Goal: Task Accomplishment & Management: Use online tool/utility

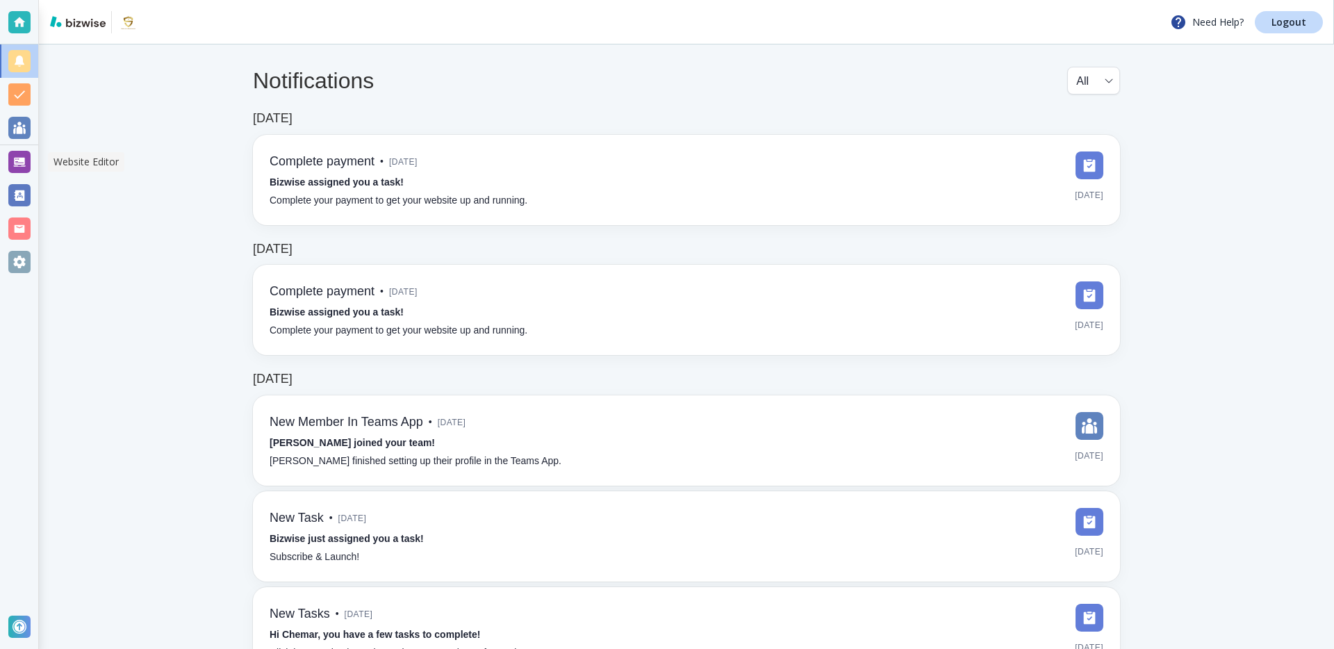
click at [19, 155] on div at bounding box center [19, 162] width 22 height 22
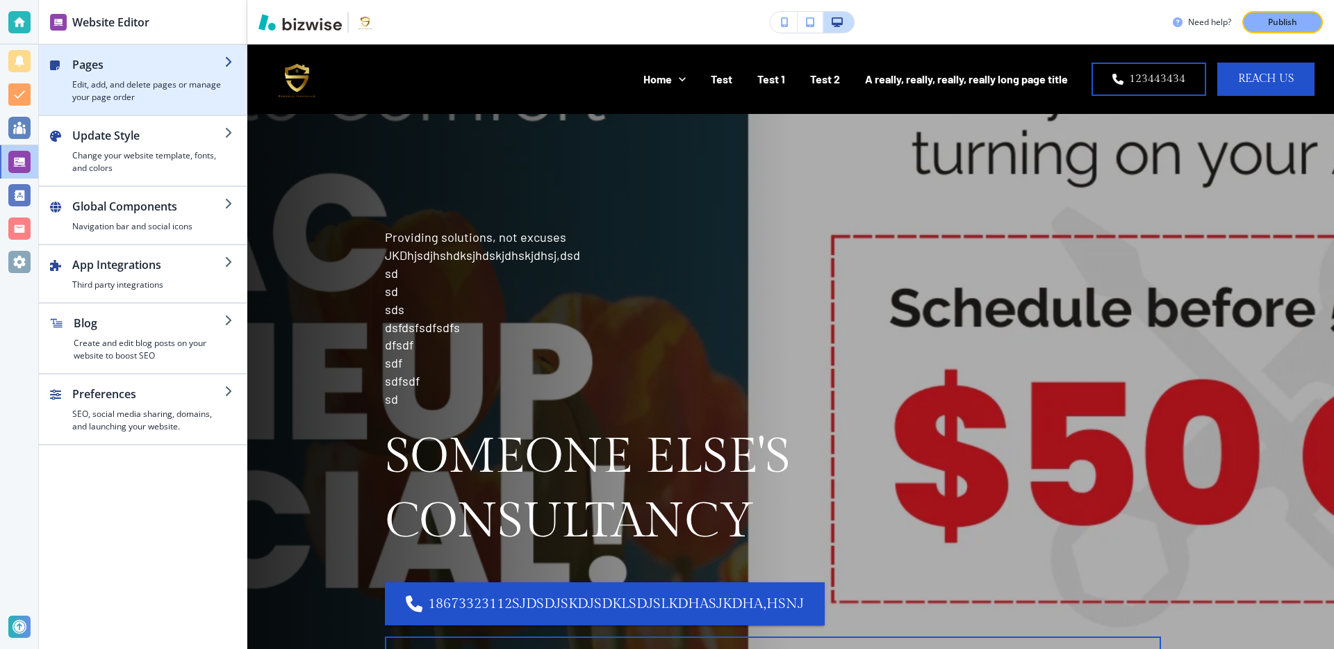
click at [121, 81] on h4 "Edit, add, and delete pages or manage your page order" at bounding box center [148, 91] width 152 height 25
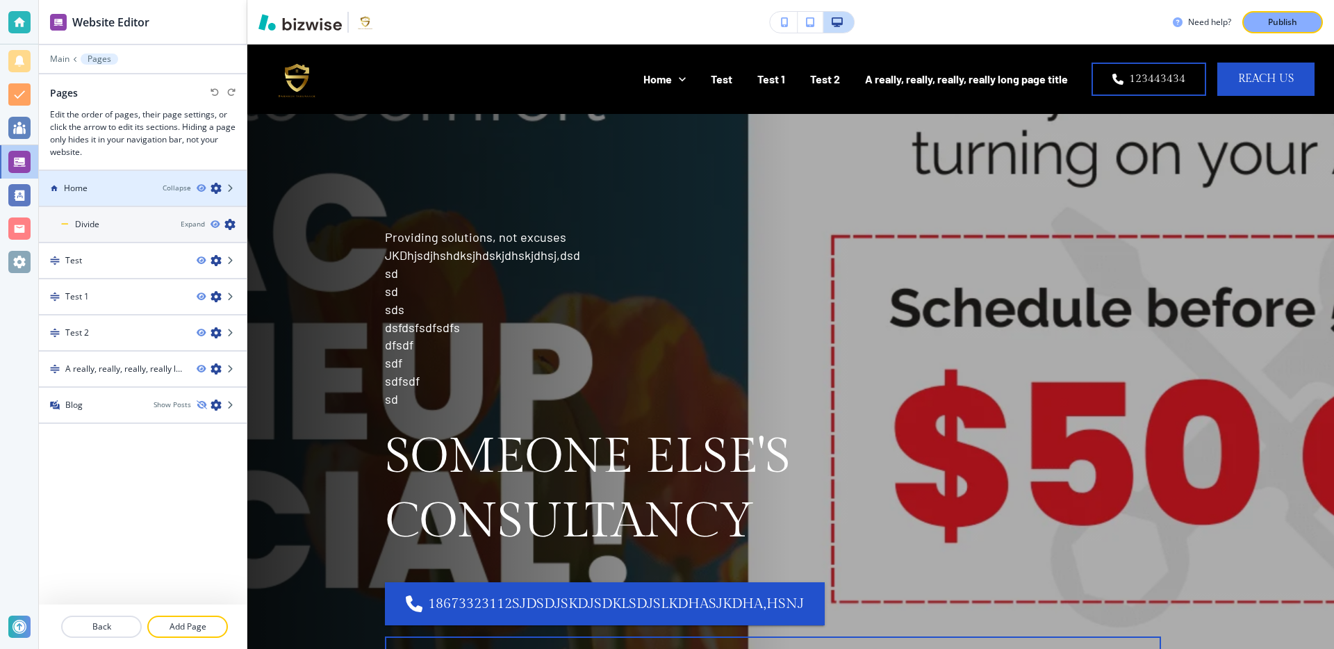
click at [134, 172] on div at bounding box center [143, 176] width 208 height 11
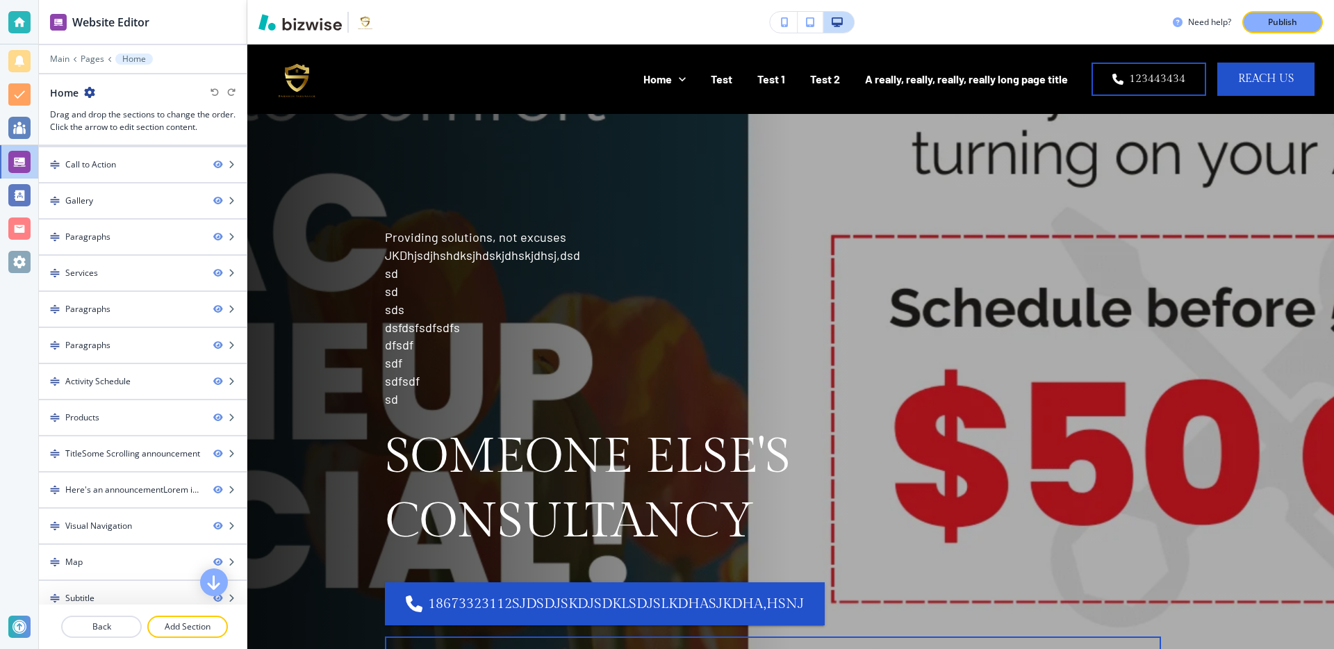
scroll to position [1167, 0]
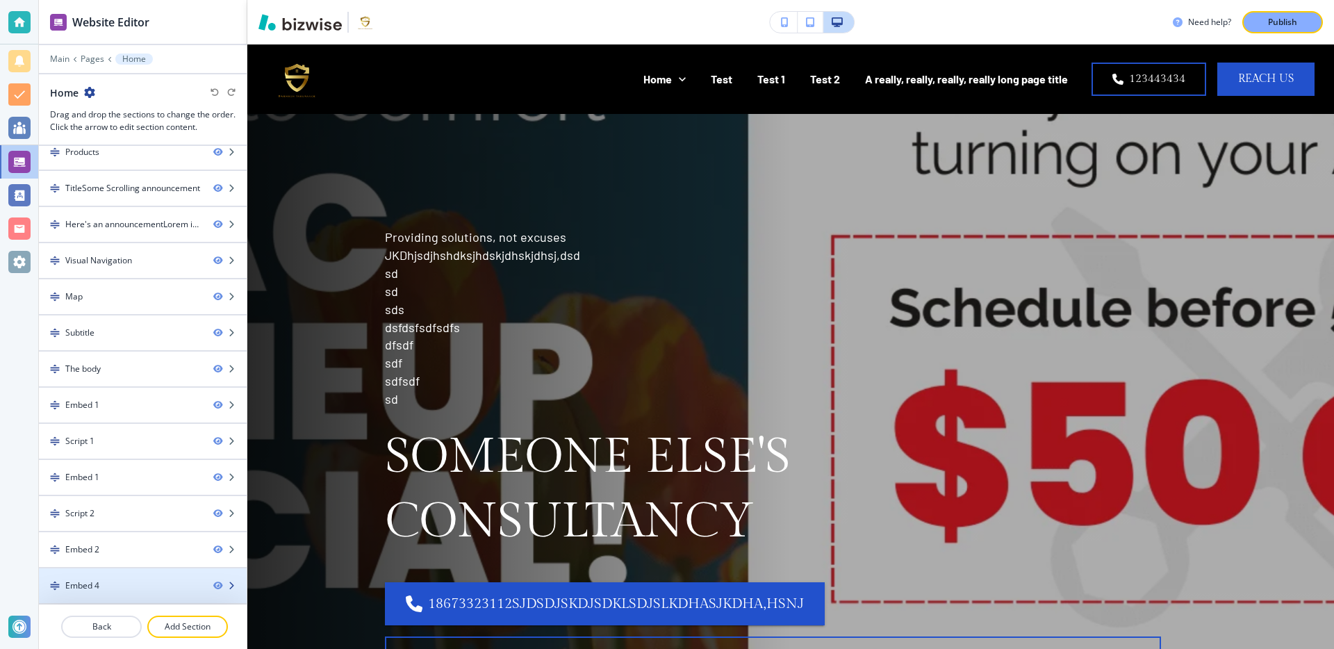
click at [172, 590] on div "Embed 4" at bounding box center [120, 586] width 163 height 13
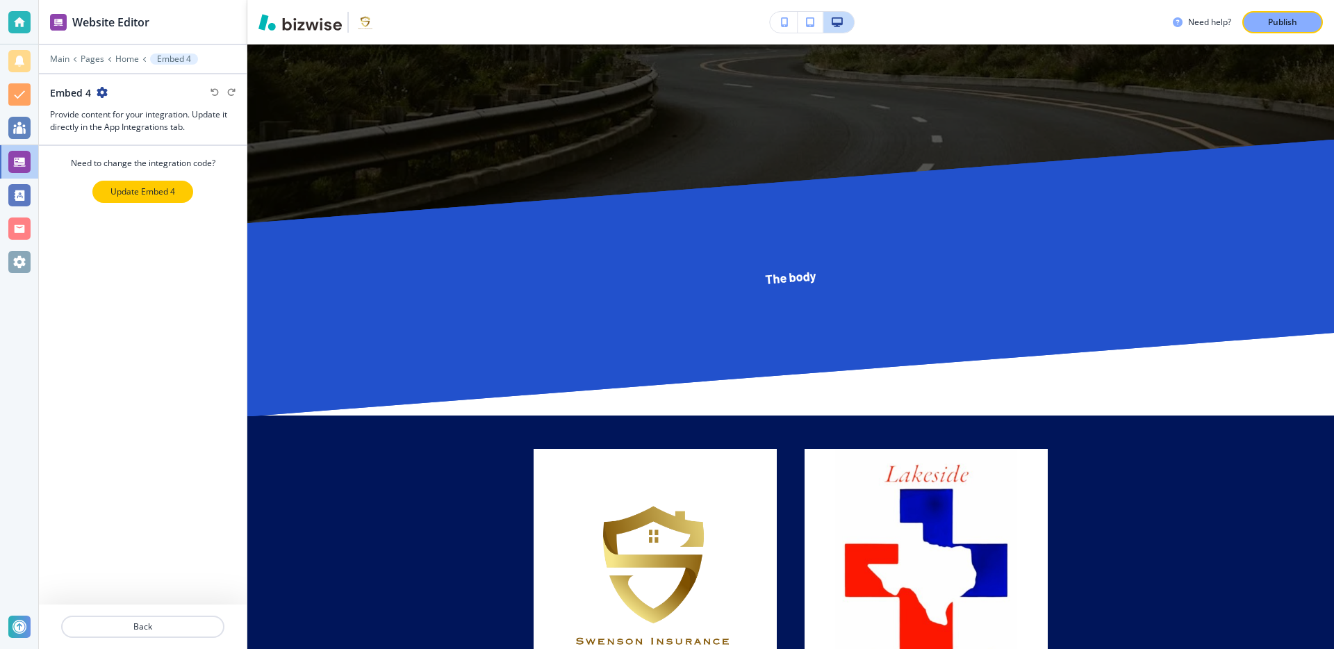
click at [143, 186] on p "Update Embed 4" at bounding box center [142, 192] width 65 height 13
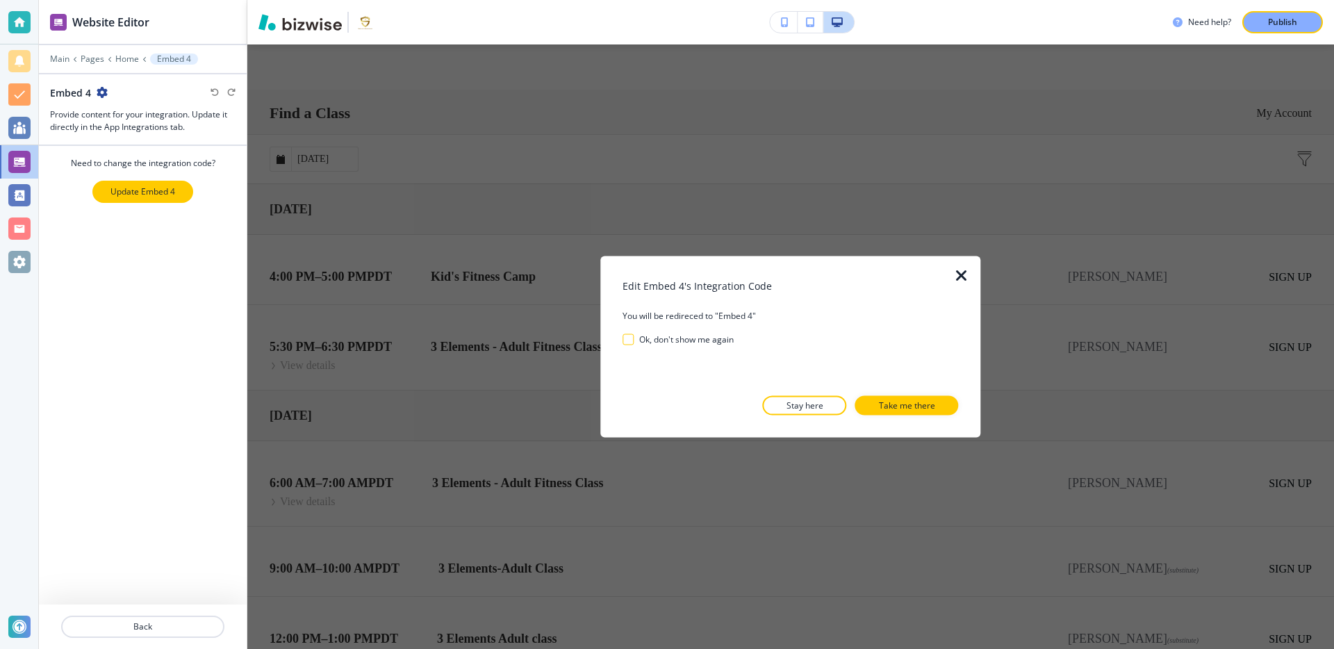
scroll to position [22576, 0]
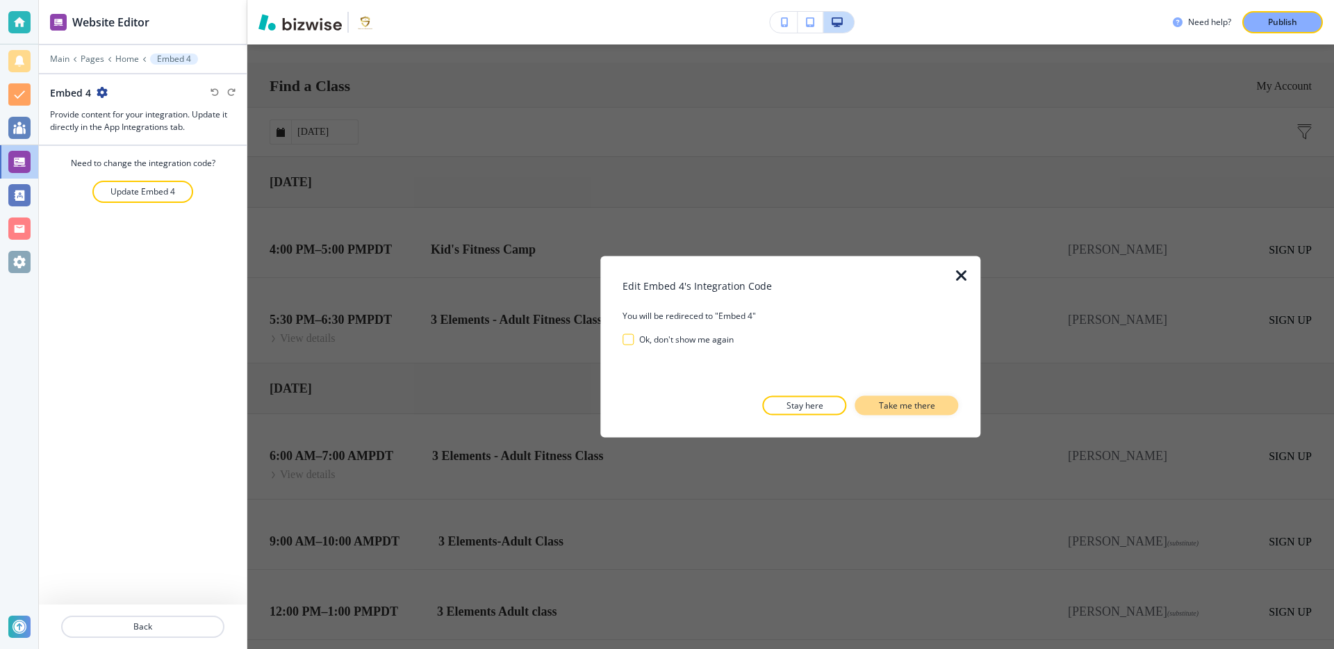
click at [896, 400] on p "Take me there" at bounding box center [907, 406] width 56 height 13
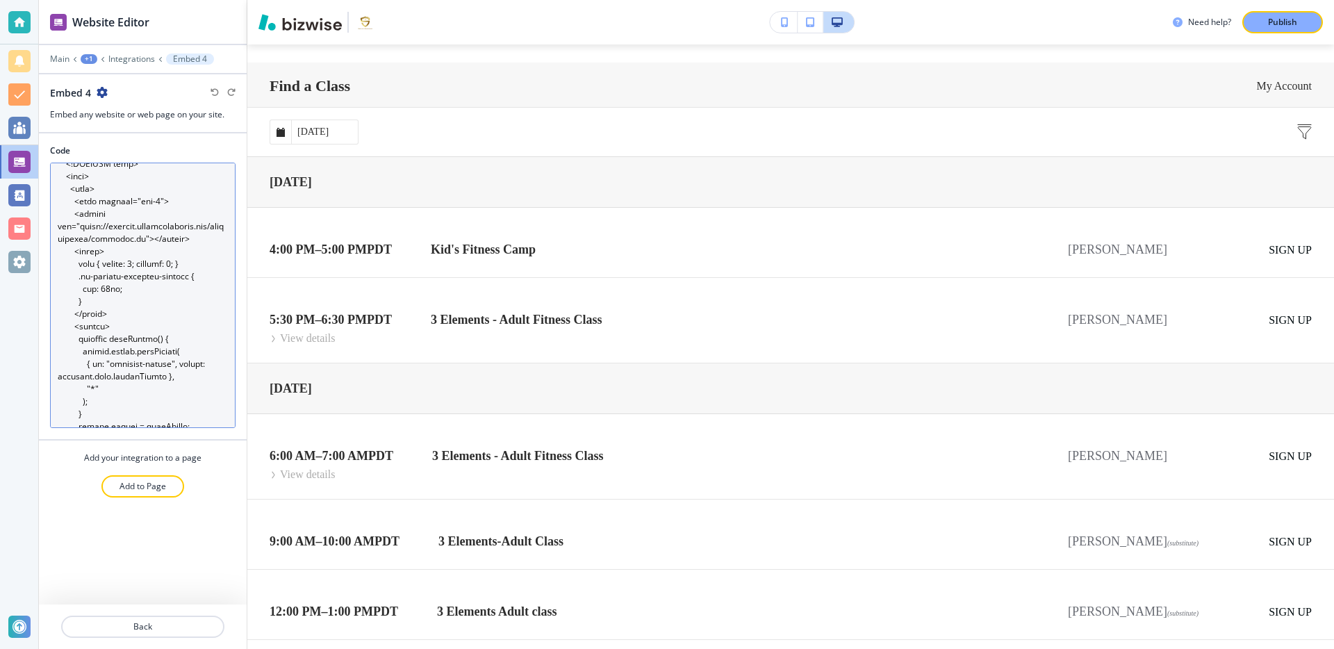
scroll to position [0, 0]
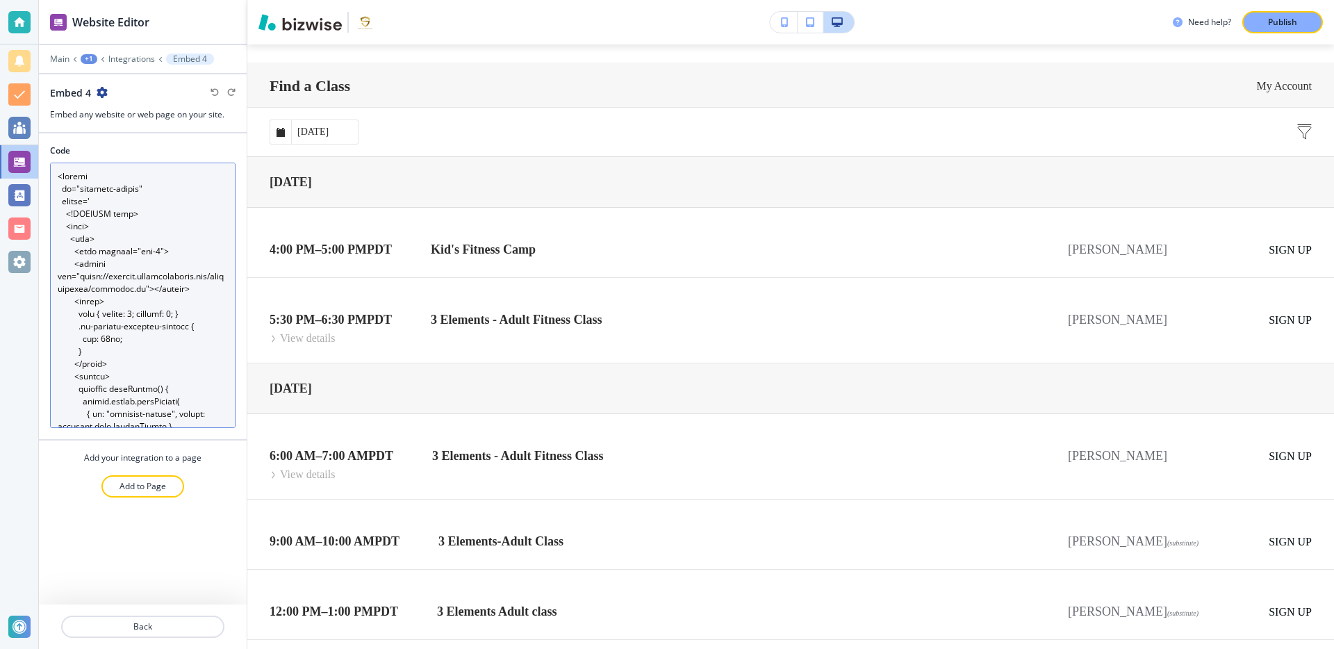
click at [120, 233] on textarea "Code" at bounding box center [143, 295] width 186 height 265
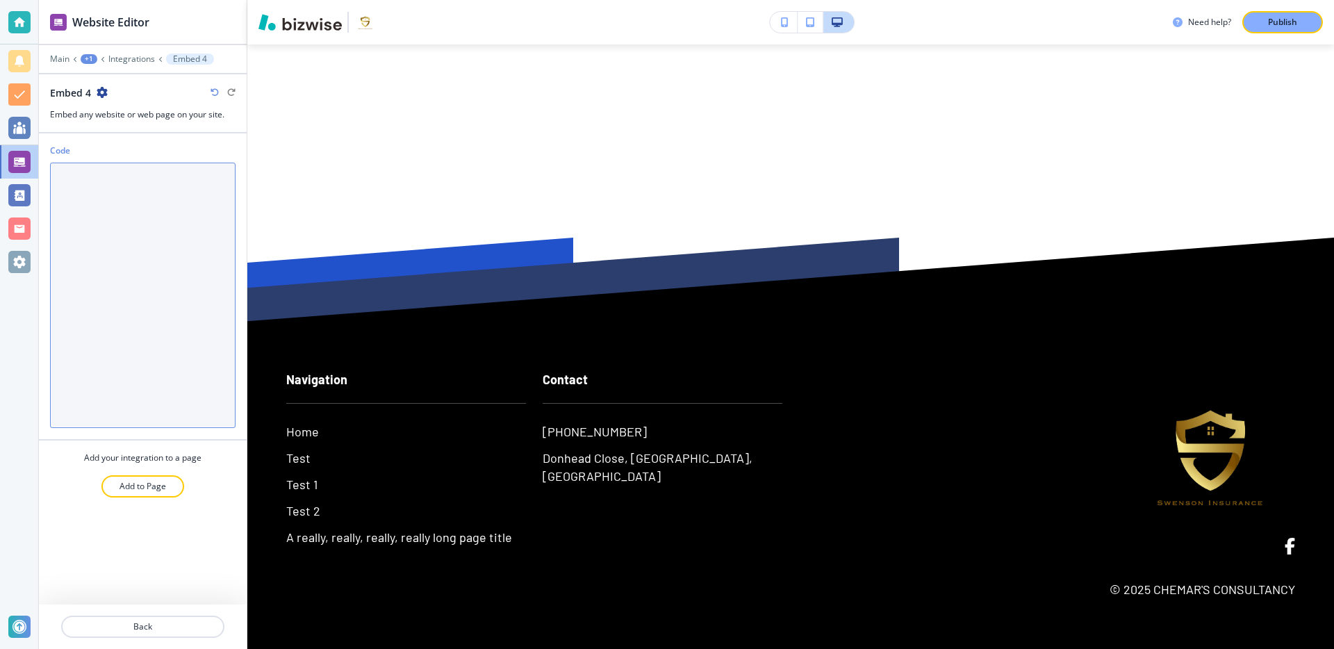
scroll to position [22382, 0]
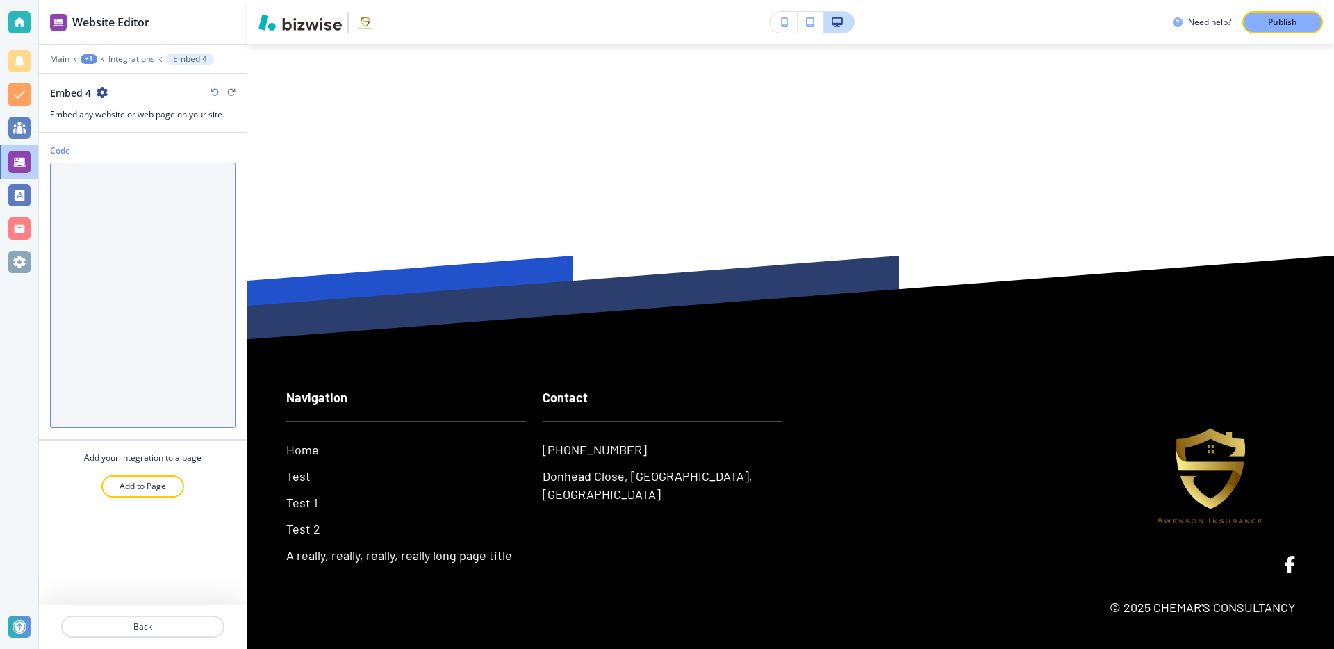
click at [147, 281] on textarea "Code" at bounding box center [143, 295] width 186 height 265
paste textarea "<iframe id="mindbody-widget" srcdoc=' <!DOCTYPE html> <html> <head> <meta chars…"
type textarea "<iframe id="mindbody-widget" srcdoc=' <!DOCTYPE html> <html> <head> <meta chars…"
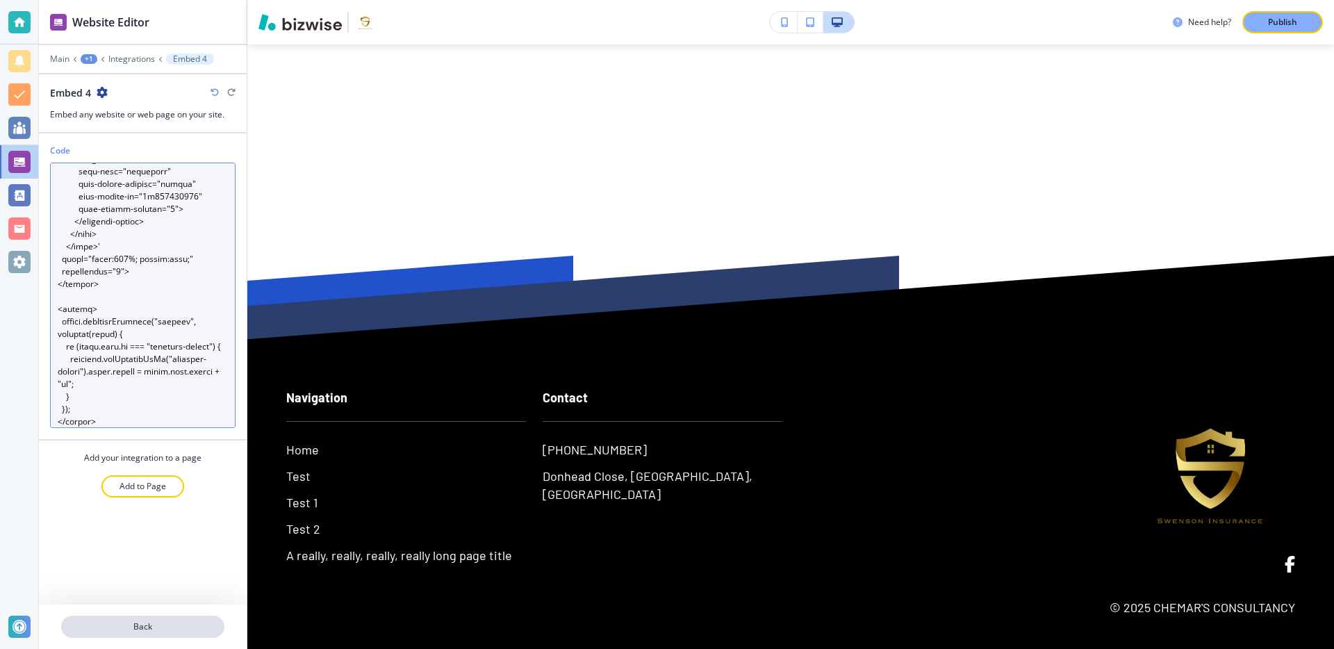
scroll to position [22576, 0]
